Goal: Information Seeking & Learning: Learn about a topic

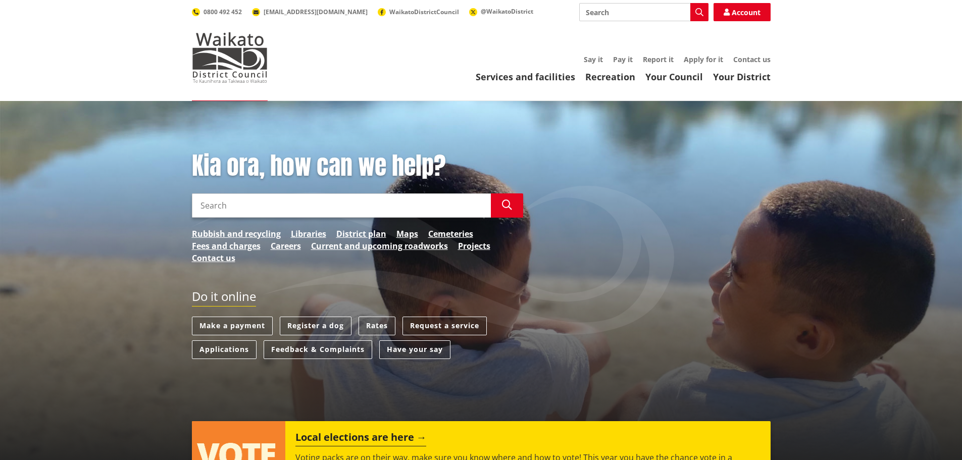
click at [630, 18] on input "Search" at bounding box center [643, 12] width 129 height 18
click at [612, 47] on div "Parking" at bounding box center [644, 49] width 128 height 18
type input "Parking"
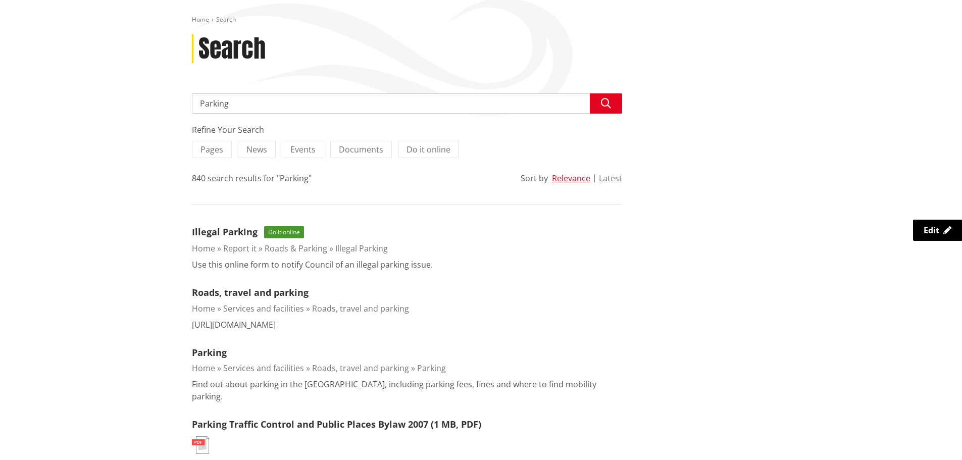
scroll to position [202, 0]
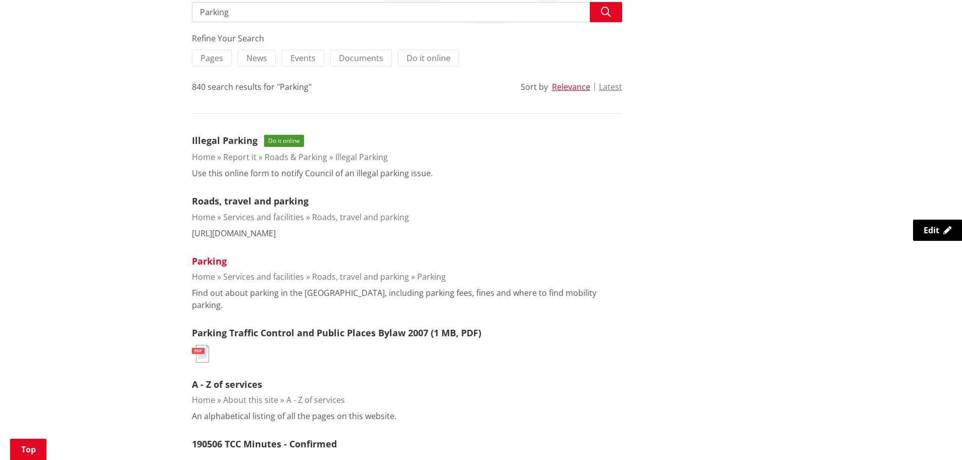
click at [218, 259] on link "Parking" at bounding box center [209, 261] width 35 height 12
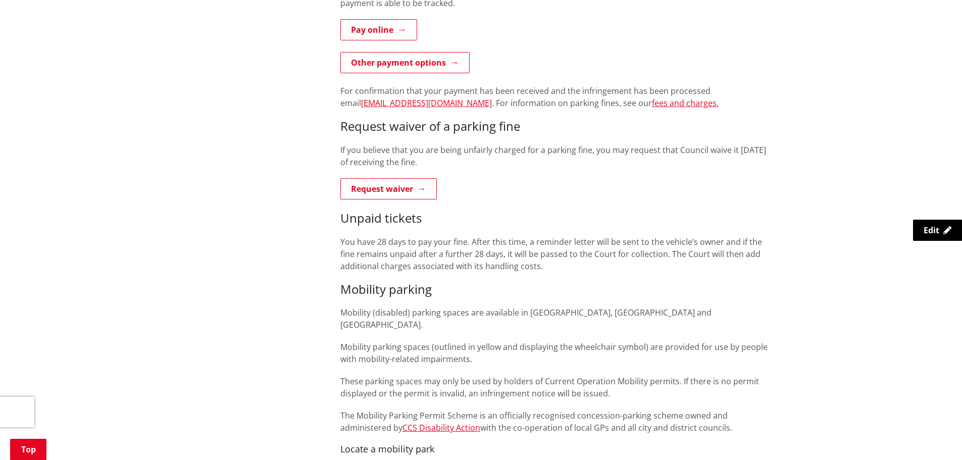
scroll to position [404, 0]
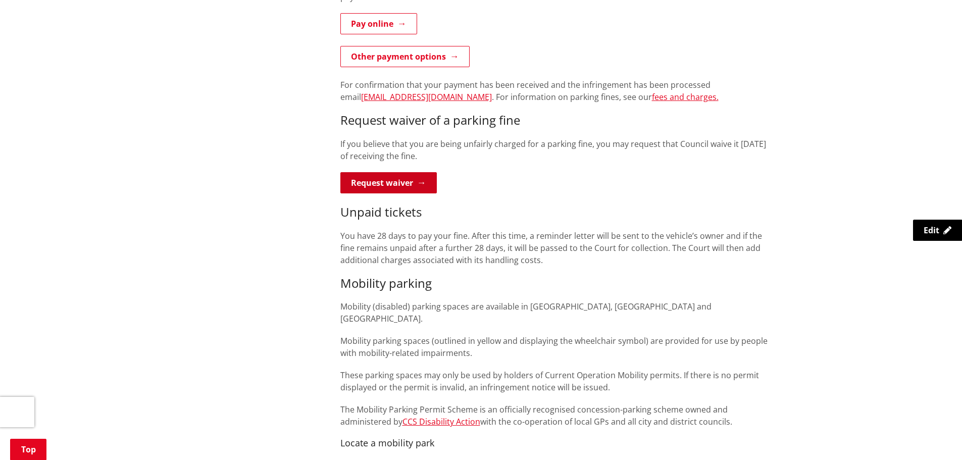
click at [405, 182] on link "Request waiver" at bounding box center [388, 182] width 96 height 21
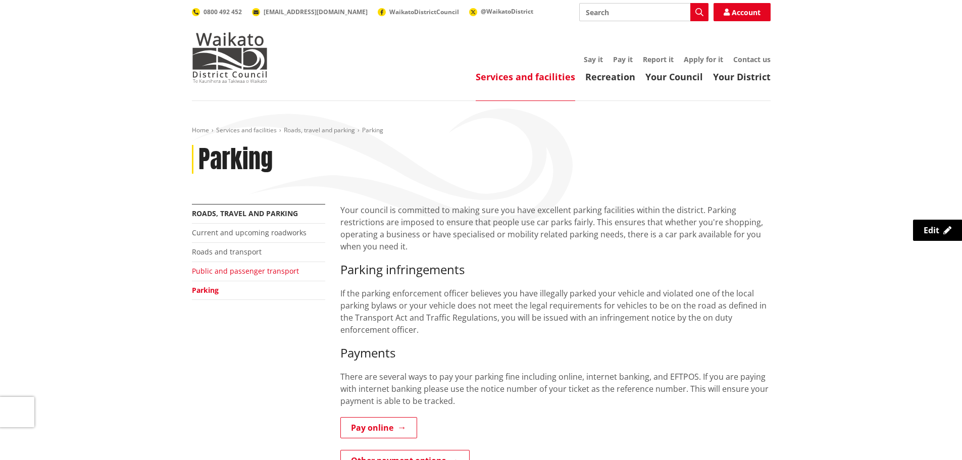
click at [273, 271] on link "Public and passenger transport" at bounding box center [245, 271] width 107 height 10
click at [246, 253] on link "Roads and transport" at bounding box center [227, 252] width 70 height 10
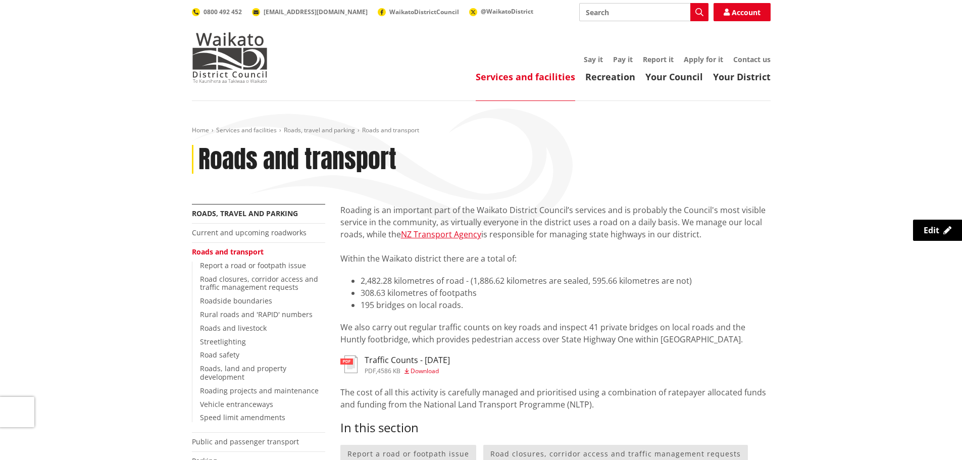
scroll to position [151, 0]
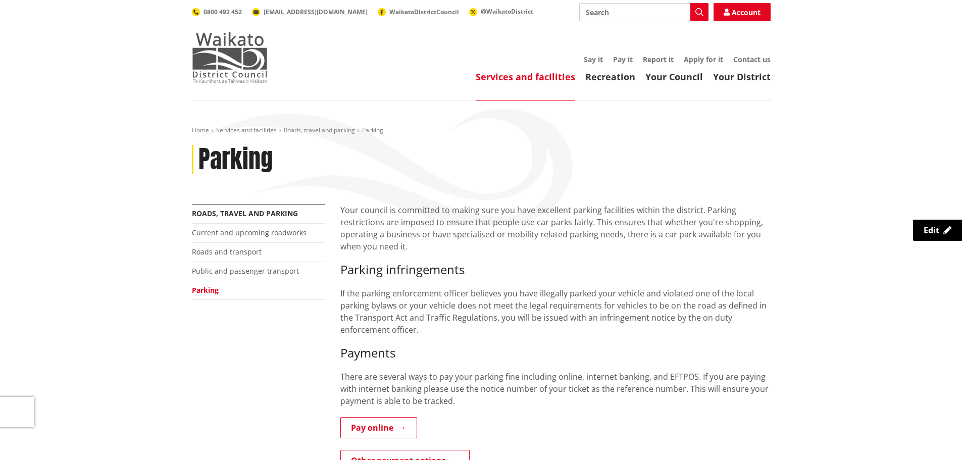
click at [249, 63] on img at bounding box center [230, 57] width 76 height 50
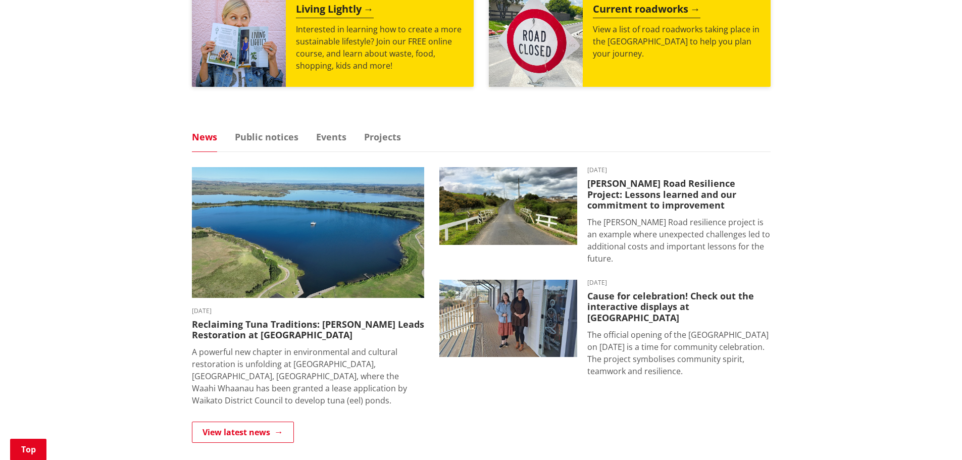
scroll to position [555, 0]
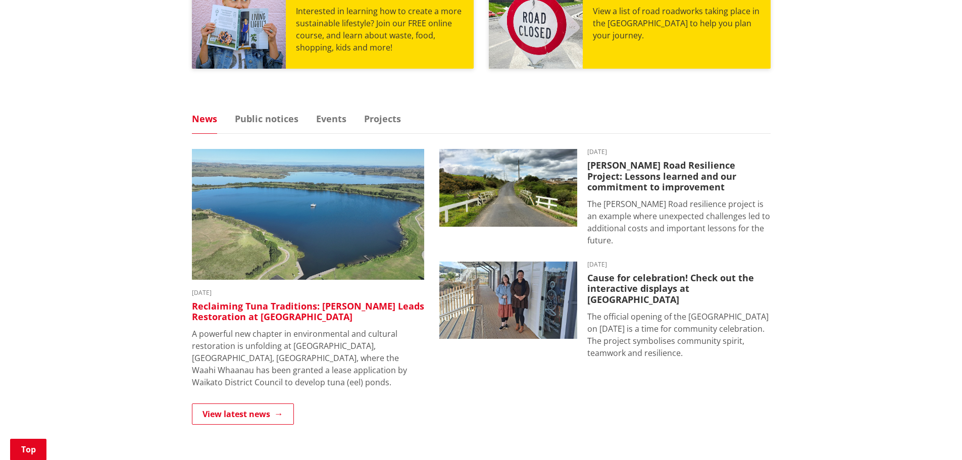
click at [334, 305] on h3 "Reclaiming Tuna Traditions: [PERSON_NAME] Leads Restoration at [GEOGRAPHIC_DATA]" at bounding box center [308, 312] width 232 height 22
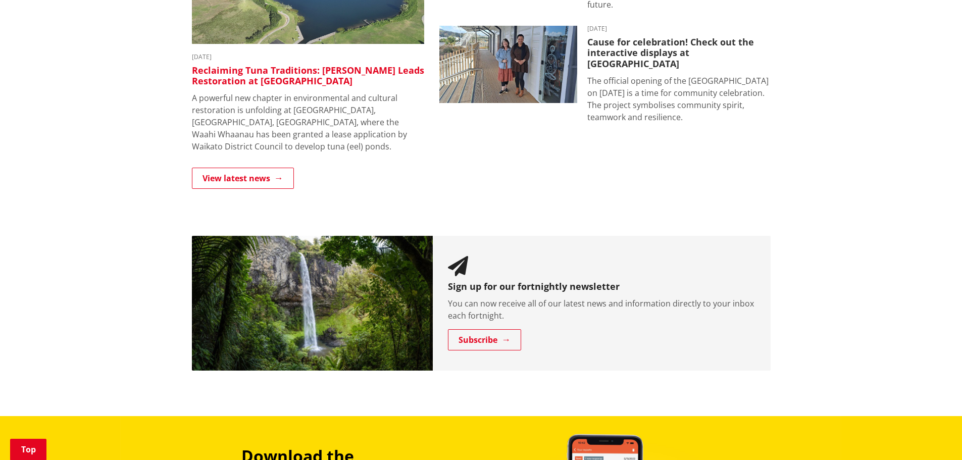
scroll to position [656, 0]
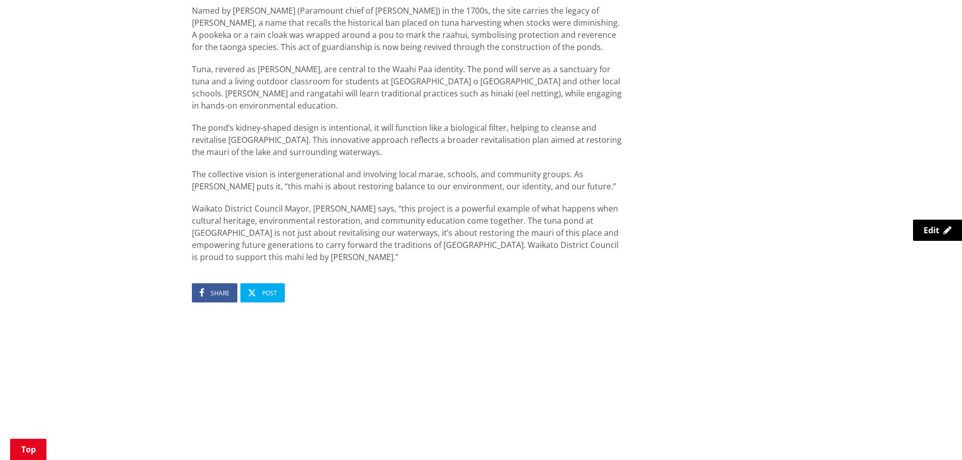
scroll to position [606, 0]
